Goal: Task Accomplishment & Management: Complete application form

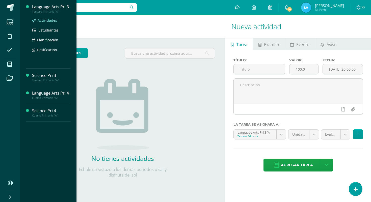
click at [51, 21] on span "Actividades" at bounding box center [47, 20] width 19 height 5
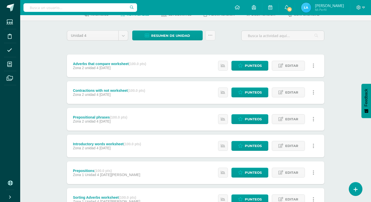
scroll to position [4, 0]
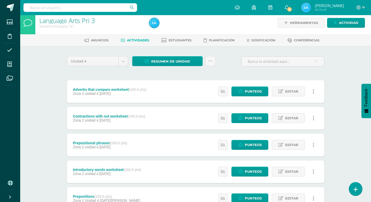
click at [346, 18] on div "Herramientas Detalle de asistencias Actividad" at bounding box center [312, 22] width 106 height 23
click at [346, 21] on span "Actividad" at bounding box center [348, 22] width 19 height 9
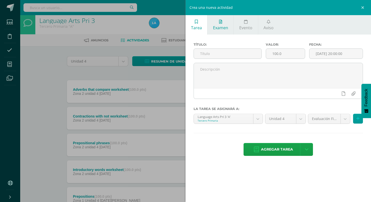
click at [218, 23] on link "Examen" at bounding box center [220, 24] width 26 height 19
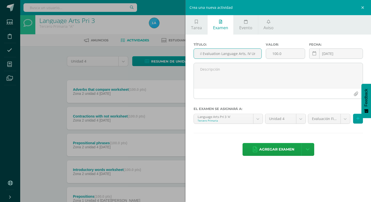
scroll to position [0, 8]
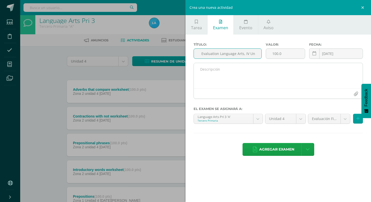
type input "Final Evaluation Language Arts, IV Unit"
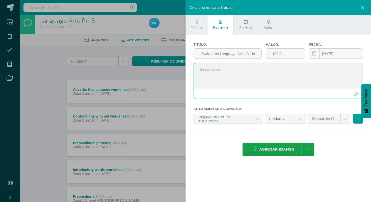
scroll to position [0, 0]
click at [249, 66] on textarea at bounding box center [278, 75] width 169 height 25
type textarea "Final Evaluation for Language Arts, IV Unit."
click at [274, 149] on span "Agregar examen" at bounding box center [276, 149] width 35 height 12
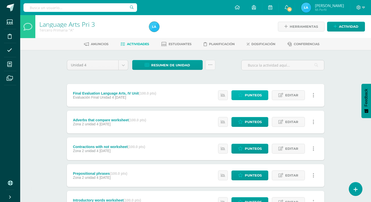
click at [252, 94] on span "Punteos" at bounding box center [253, 95] width 17 height 9
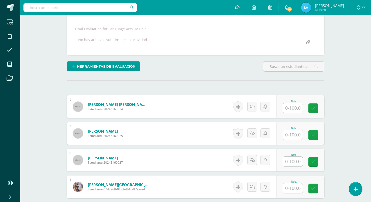
scroll to position [85, 0]
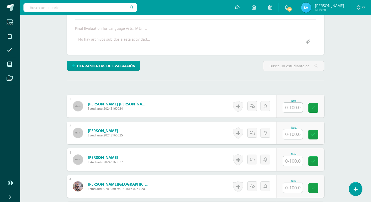
click at [286, 161] on input "text" at bounding box center [293, 161] width 20 height 10
type input "82"
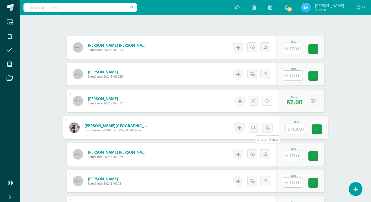
scroll to position [193, 0]
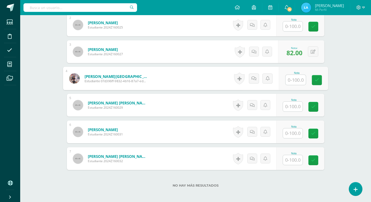
click at [291, 133] on input "text" at bounding box center [293, 133] width 20 height 10
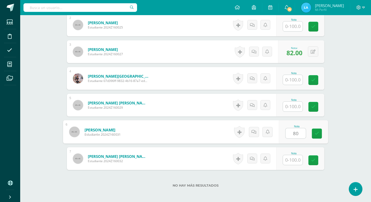
type input "80"
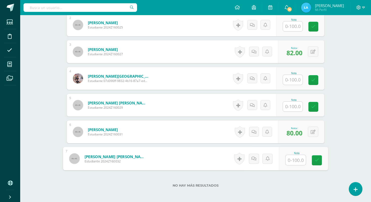
type input "9"
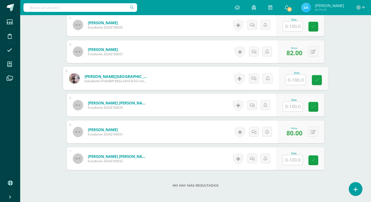
click at [291, 80] on input "text" at bounding box center [296, 80] width 20 height 10
type input "93"
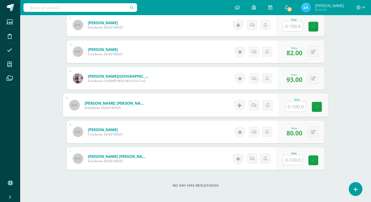
click at [298, 25] on input "text" at bounding box center [293, 26] width 20 height 10
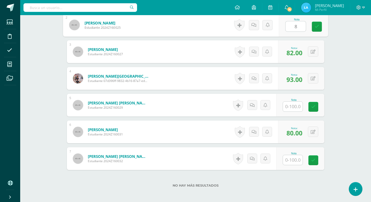
type input "88"
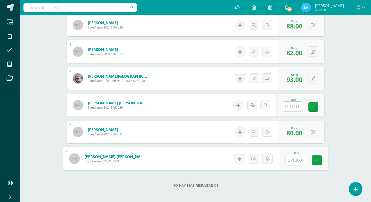
click at [299, 157] on input "text" at bounding box center [296, 160] width 20 height 10
type input "93"
click at [295, 105] on input "text" at bounding box center [293, 107] width 20 height 10
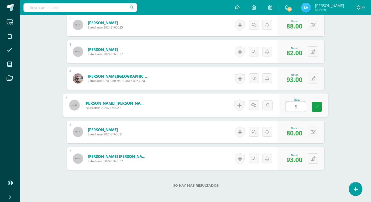
type input "57"
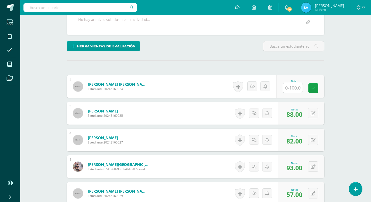
scroll to position [69, 0]
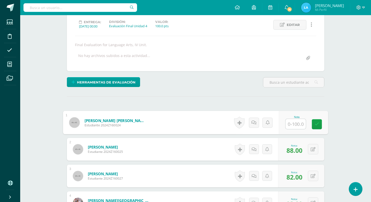
click at [292, 123] on input "text" at bounding box center [296, 124] width 20 height 10
type input "63"
